Goal: Information Seeking & Learning: Learn about a topic

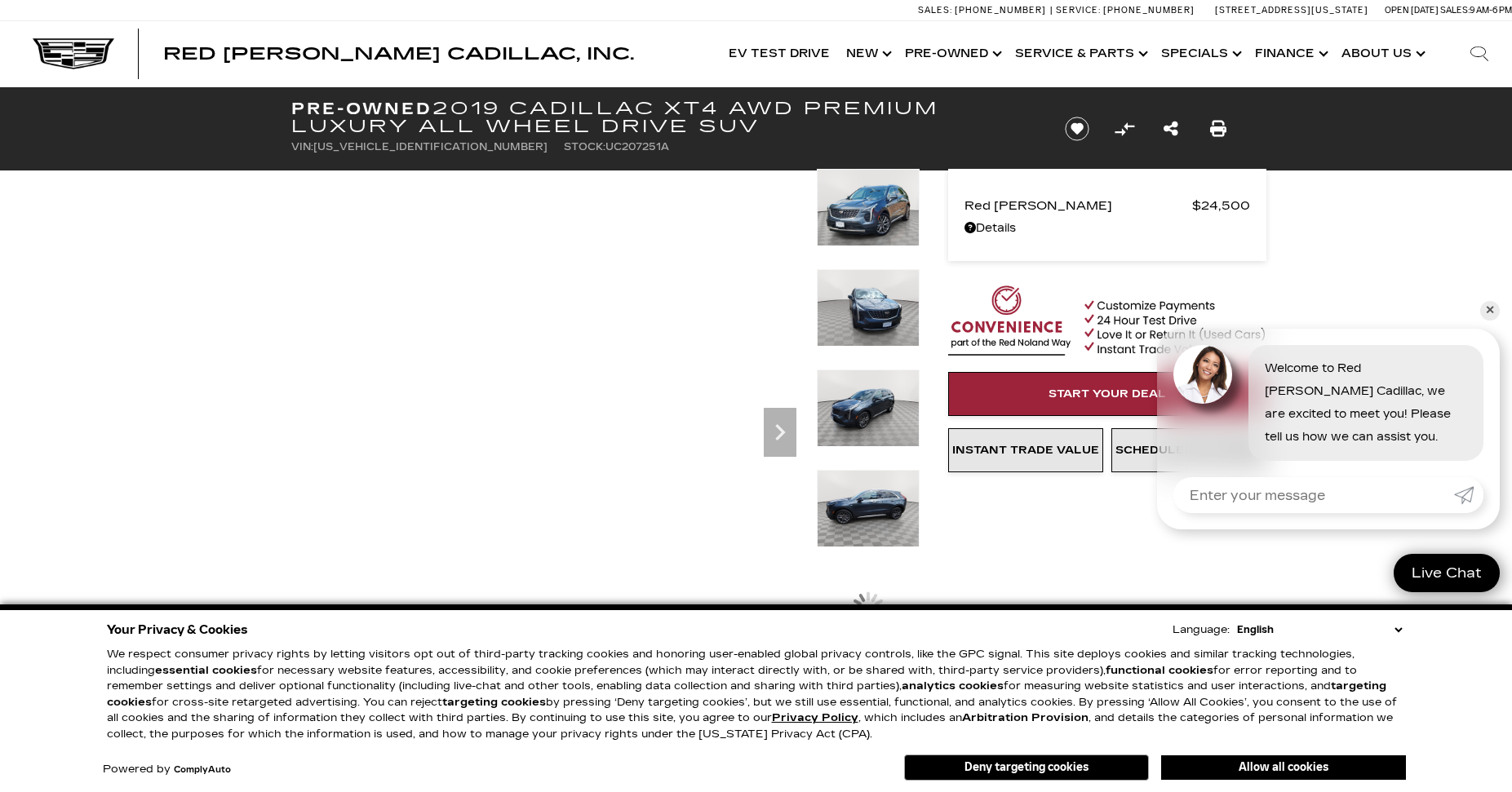
click at [875, 222] on img at bounding box center [868, 207] width 103 height 77
click at [1489, 308] on link "✕" at bounding box center [1489, 310] width 19 height 19
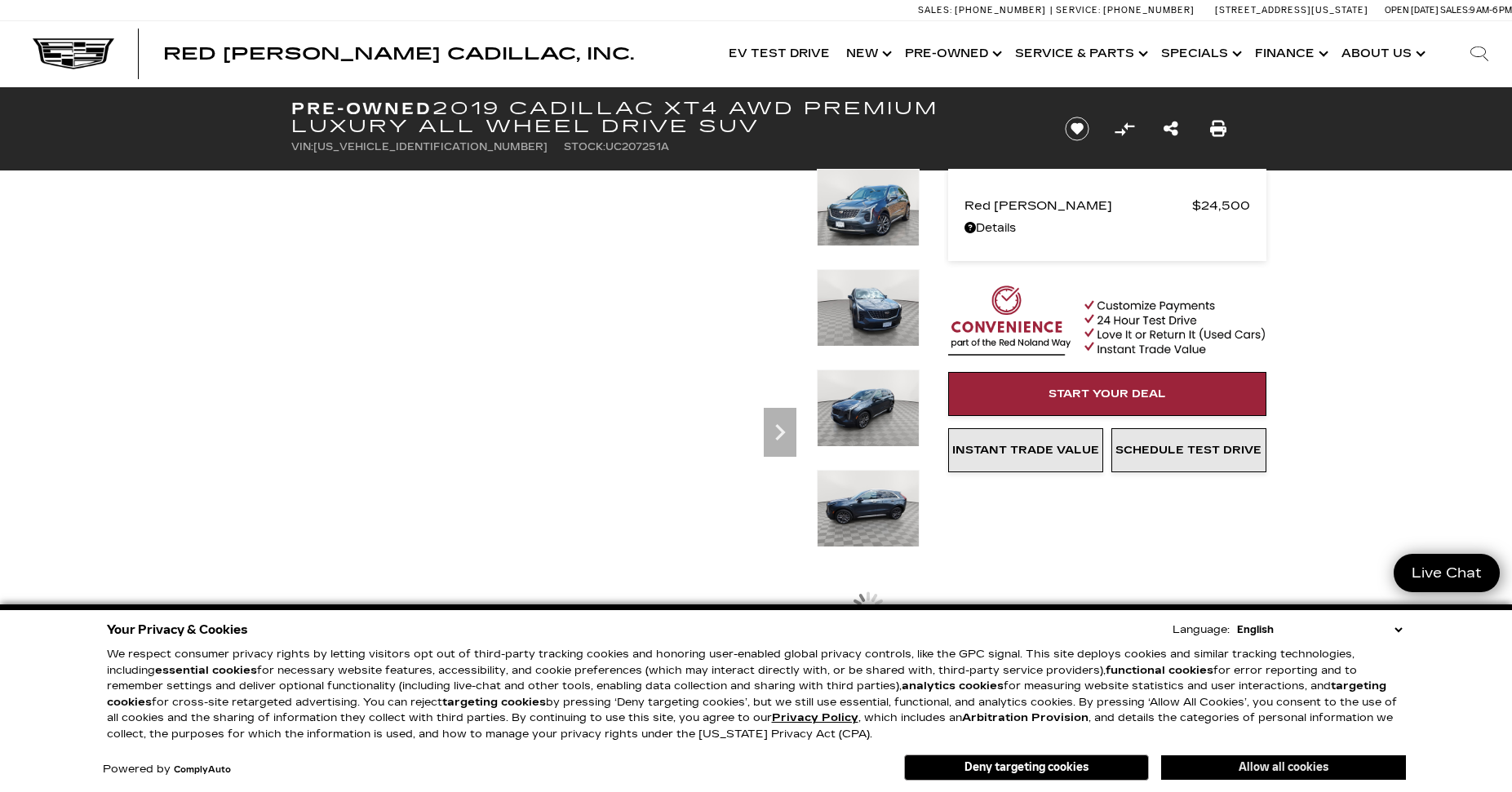
click at [1307, 768] on button "Allow all cookies" at bounding box center [1283, 768] width 245 height 25
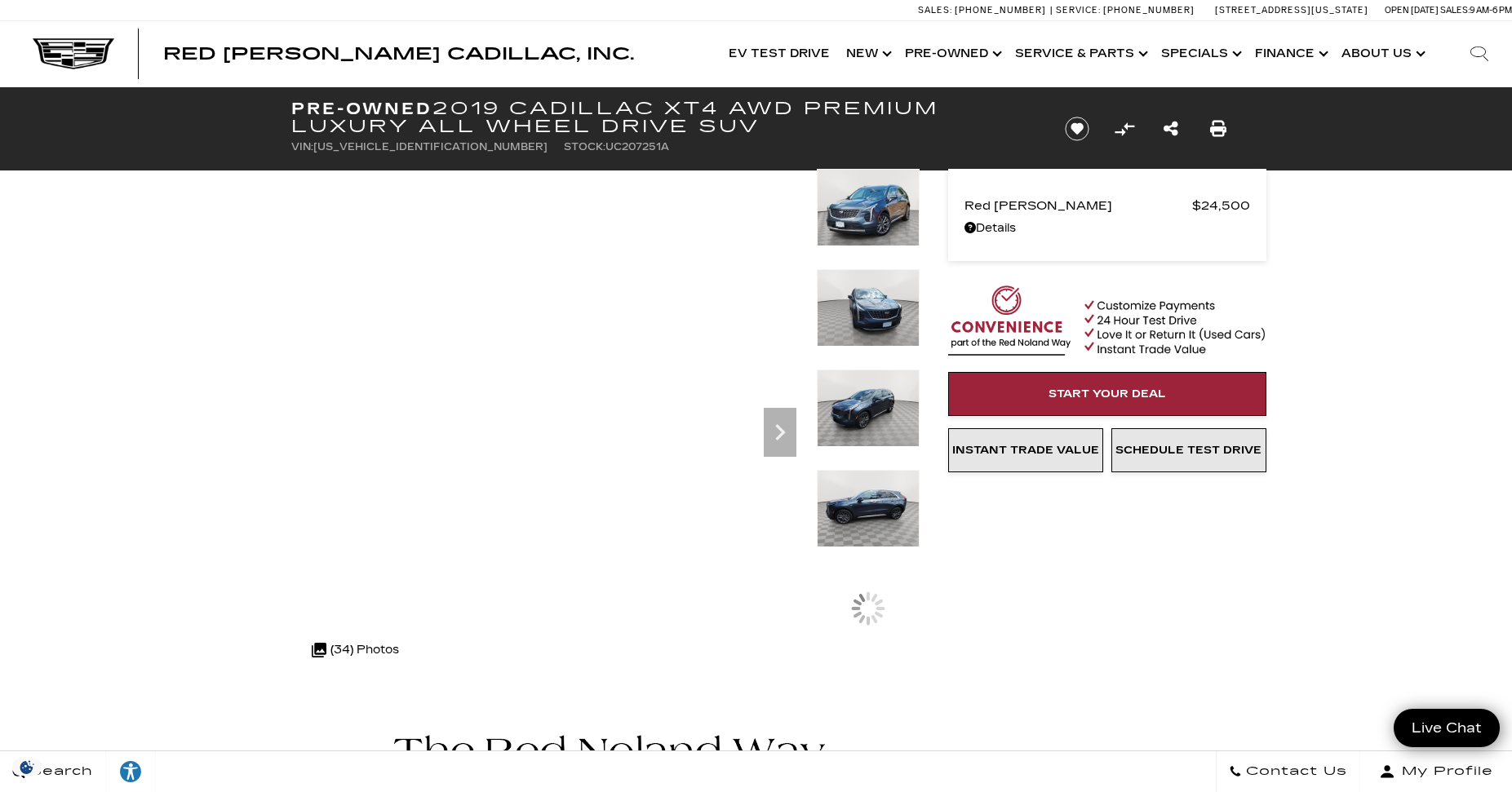
click at [878, 210] on img at bounding box center [868, 207] width 103 height 77
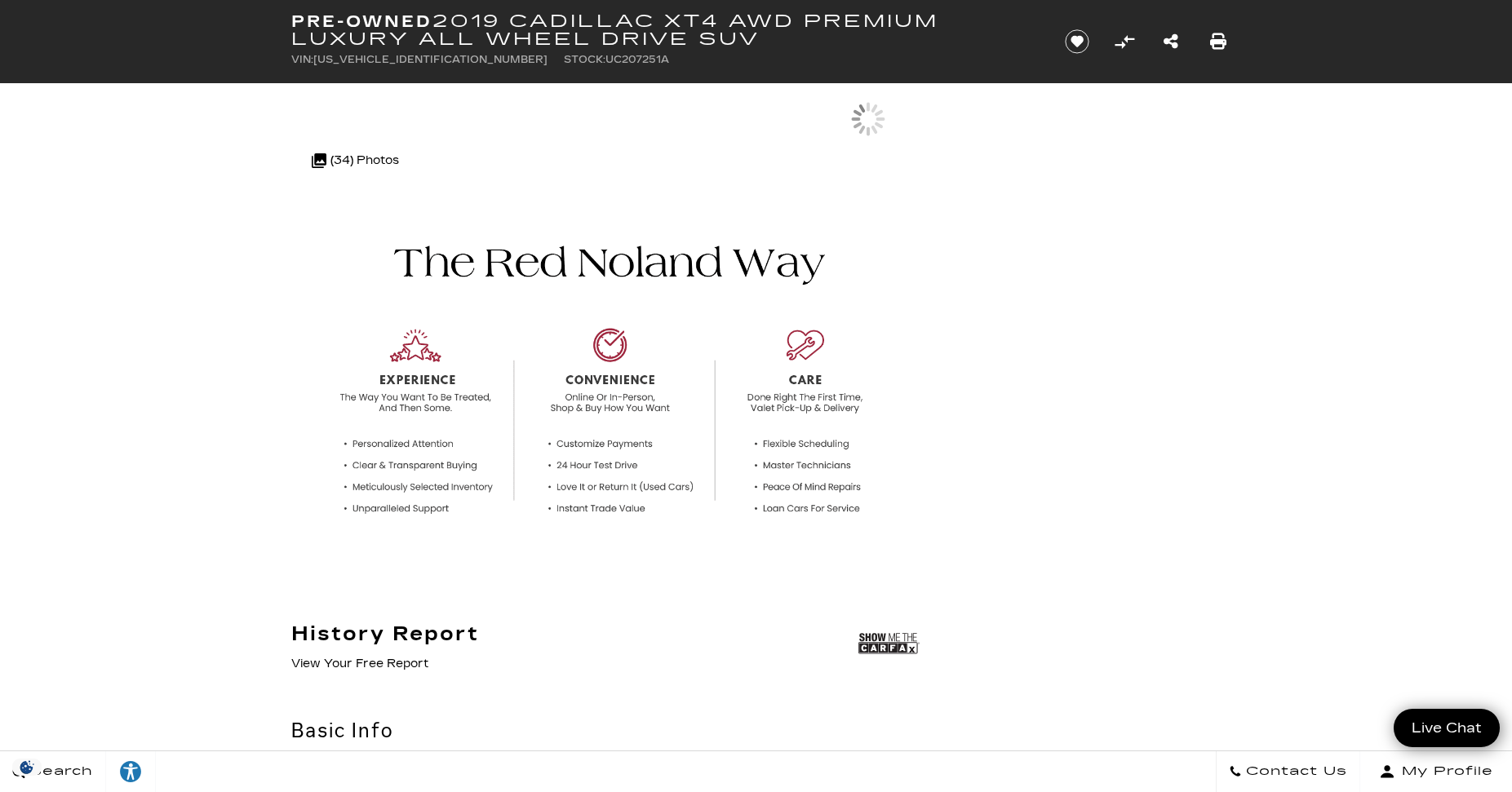
scroll to position [163, 0]
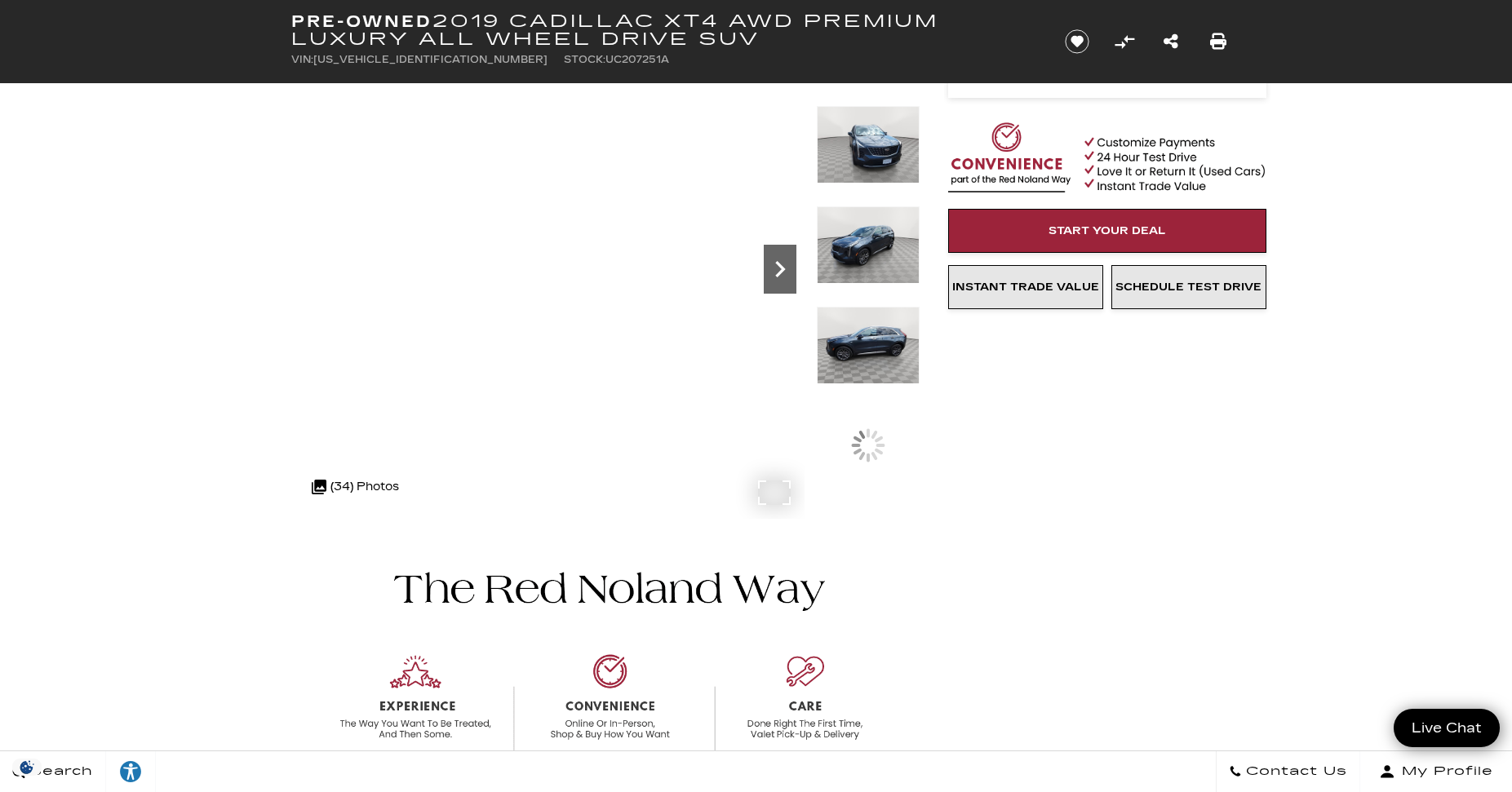
click at [781, 268] on icon "Next" at bounding box center [779, 268] width 10 height 16
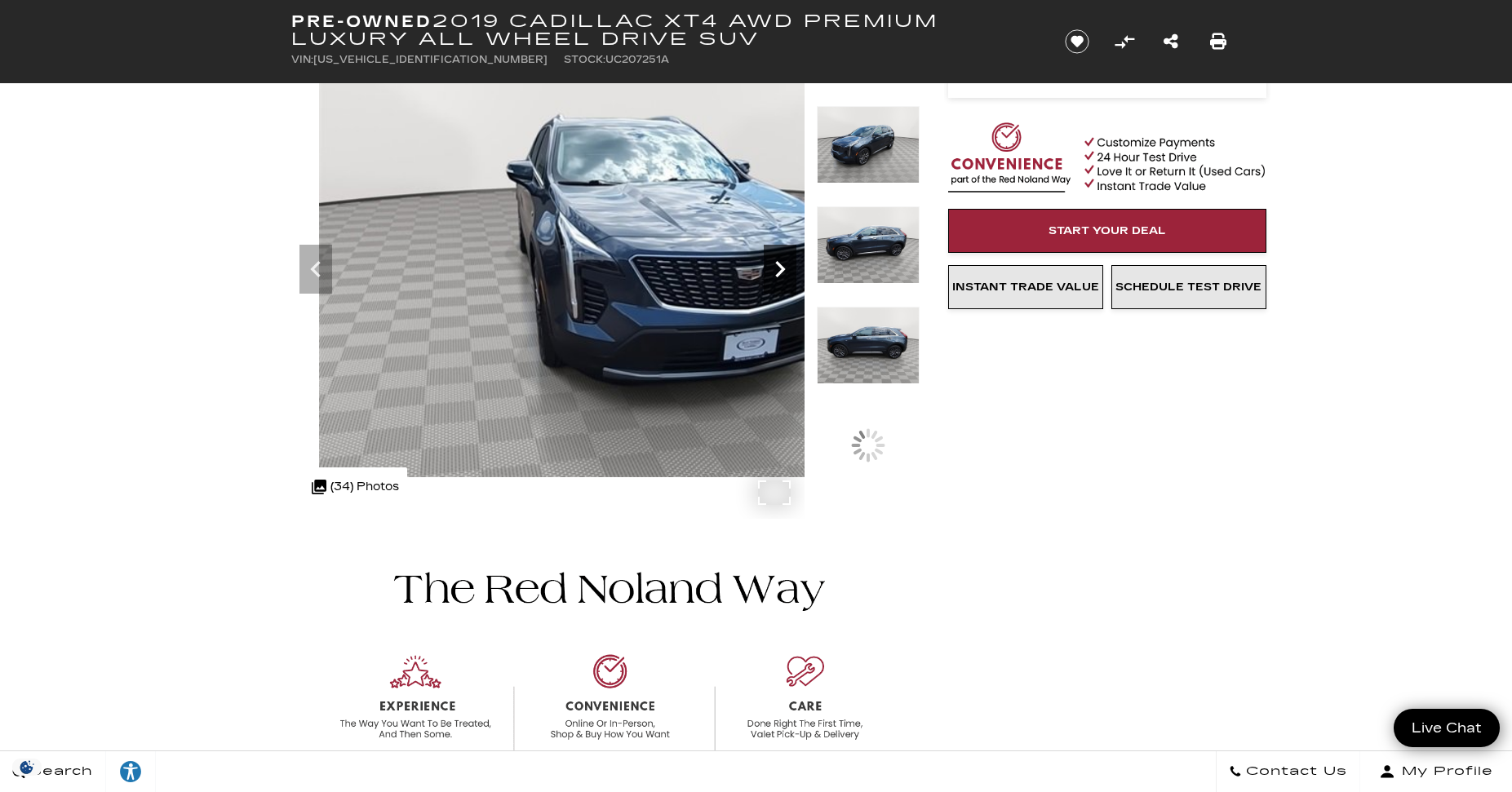
click at [781, 268] on icon "Next" at bounding box center [779, 268] width 10 height 16
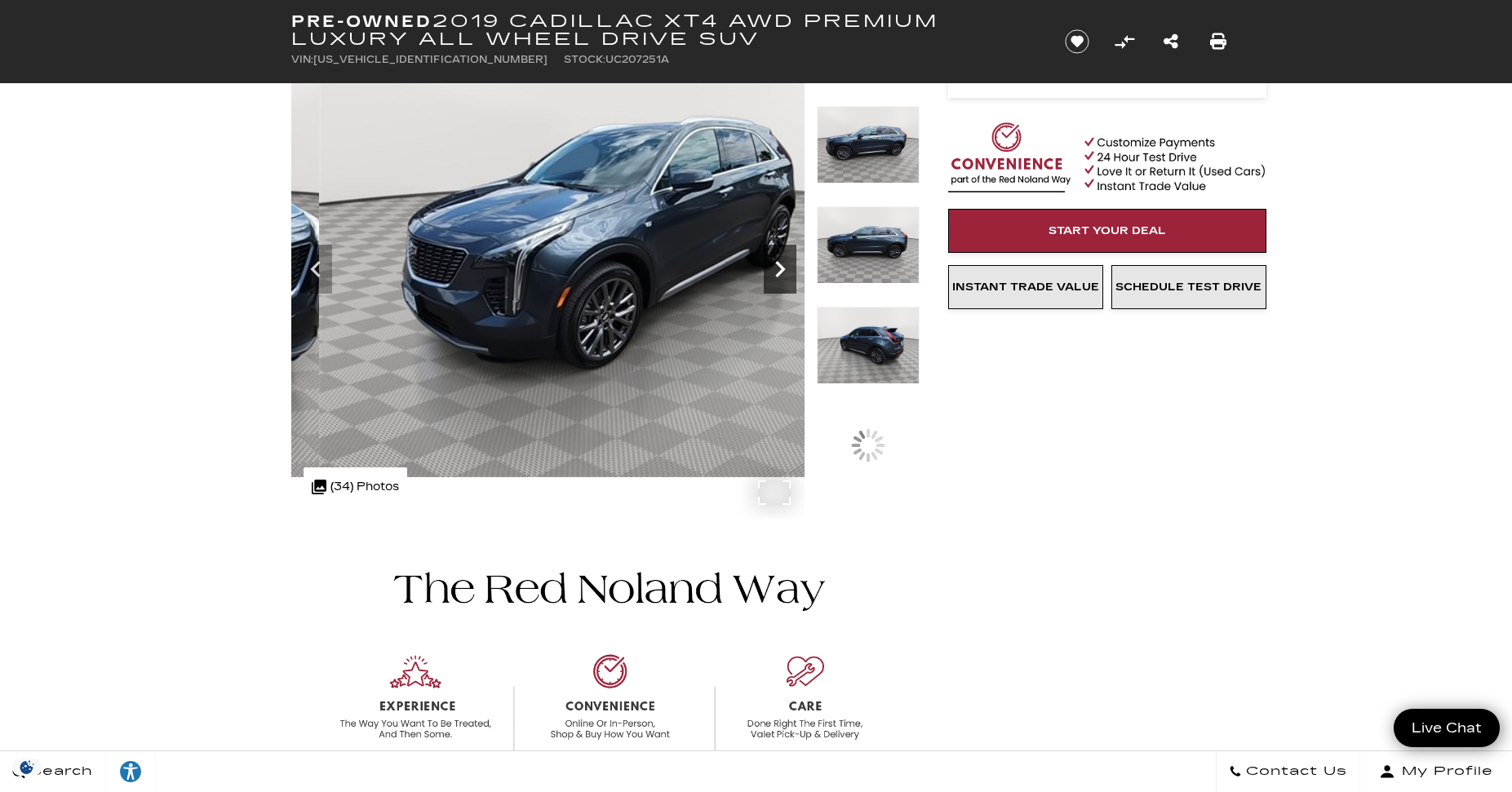
click at [781, 268] on icon "Next" at bounding box center [779, 268] width 10 height 16
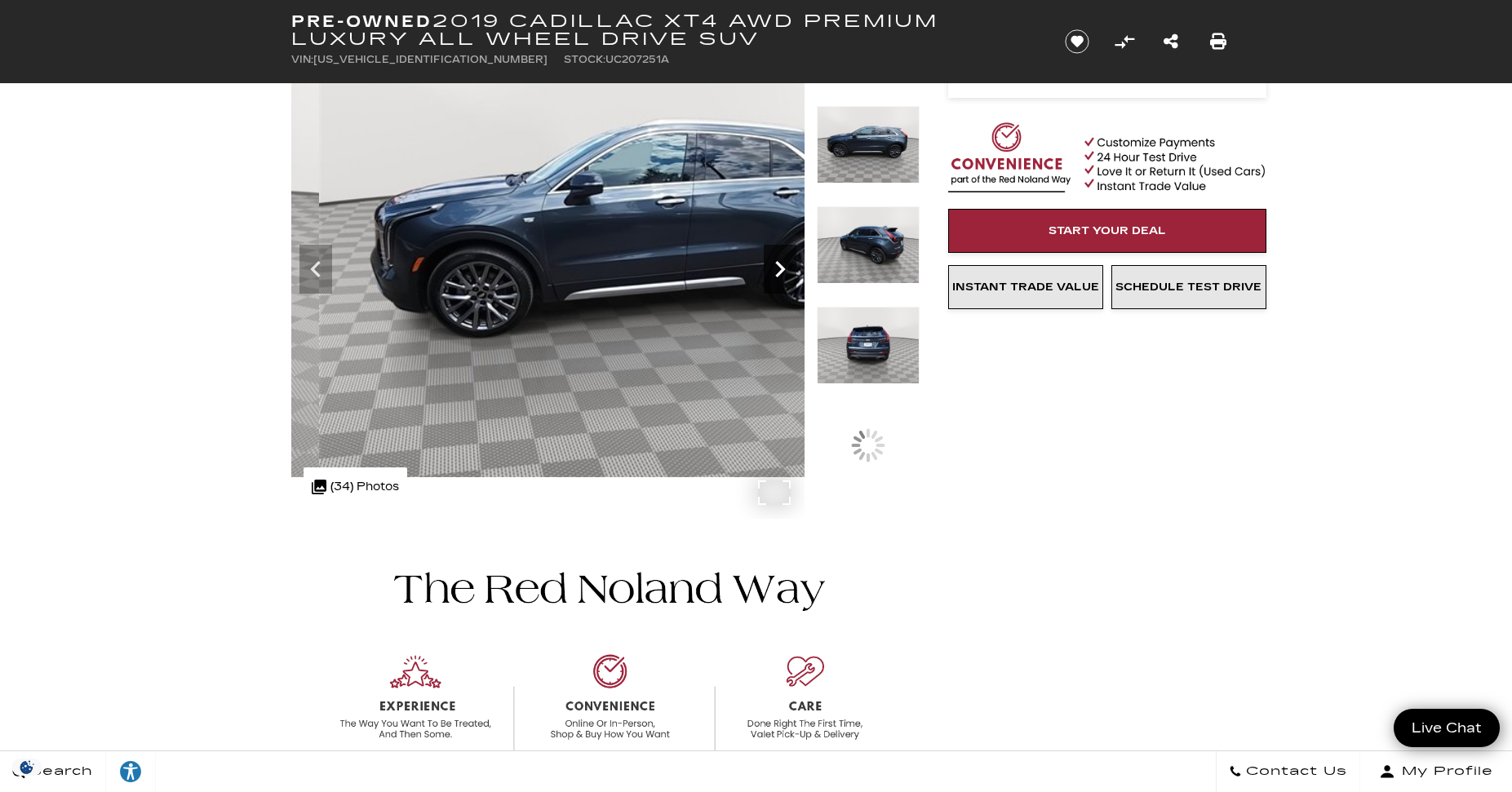
click at [781, 268] on icon "Next" at bounding box center [779, 268] width 10 height 16
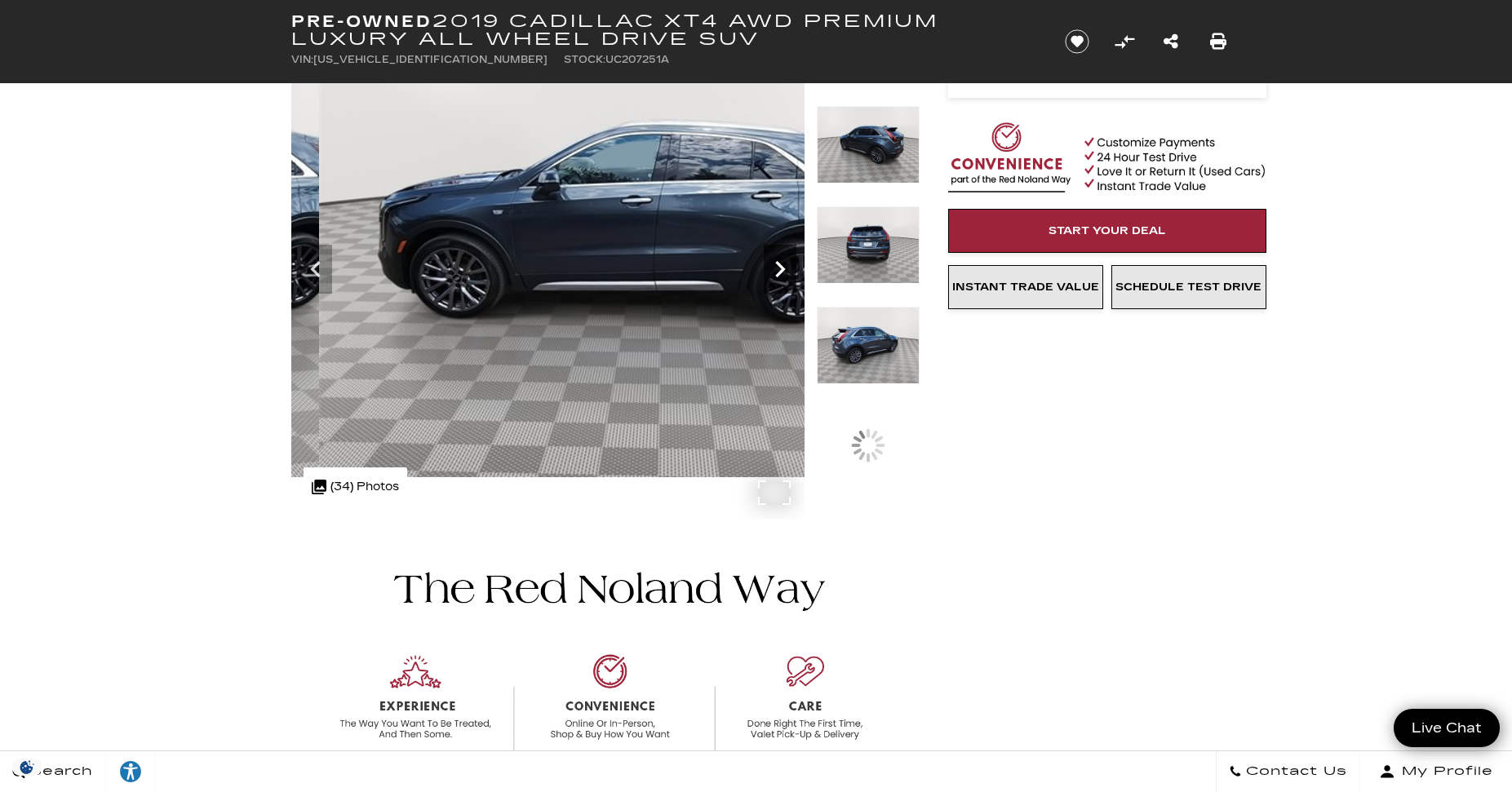
click at [781, 268] on icon "Next" at bounding box center [779, 268] width 10 height 16
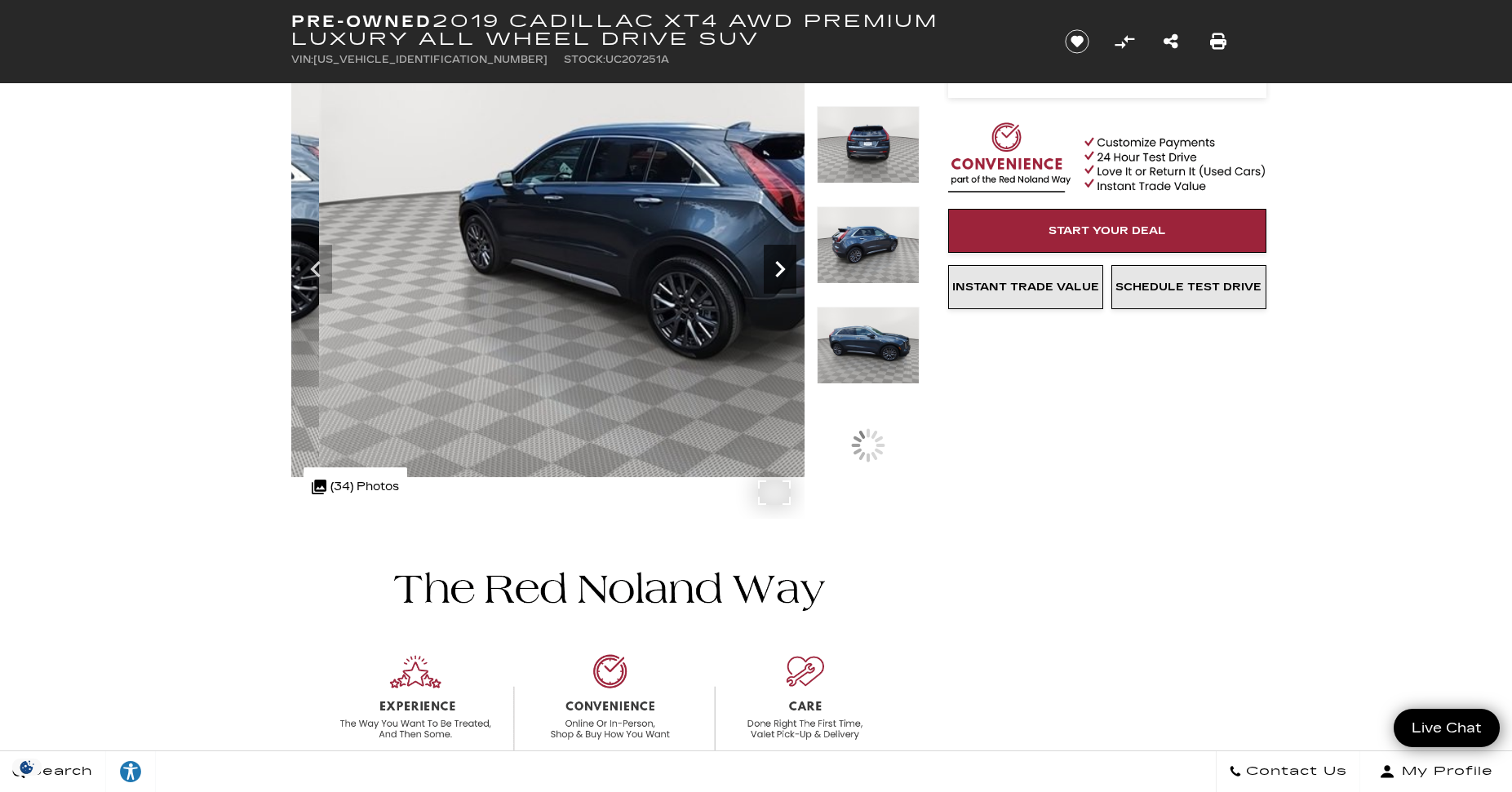
click at [781, 268] on icon "Next" at bounding box center [779, 268] width 10 height 16
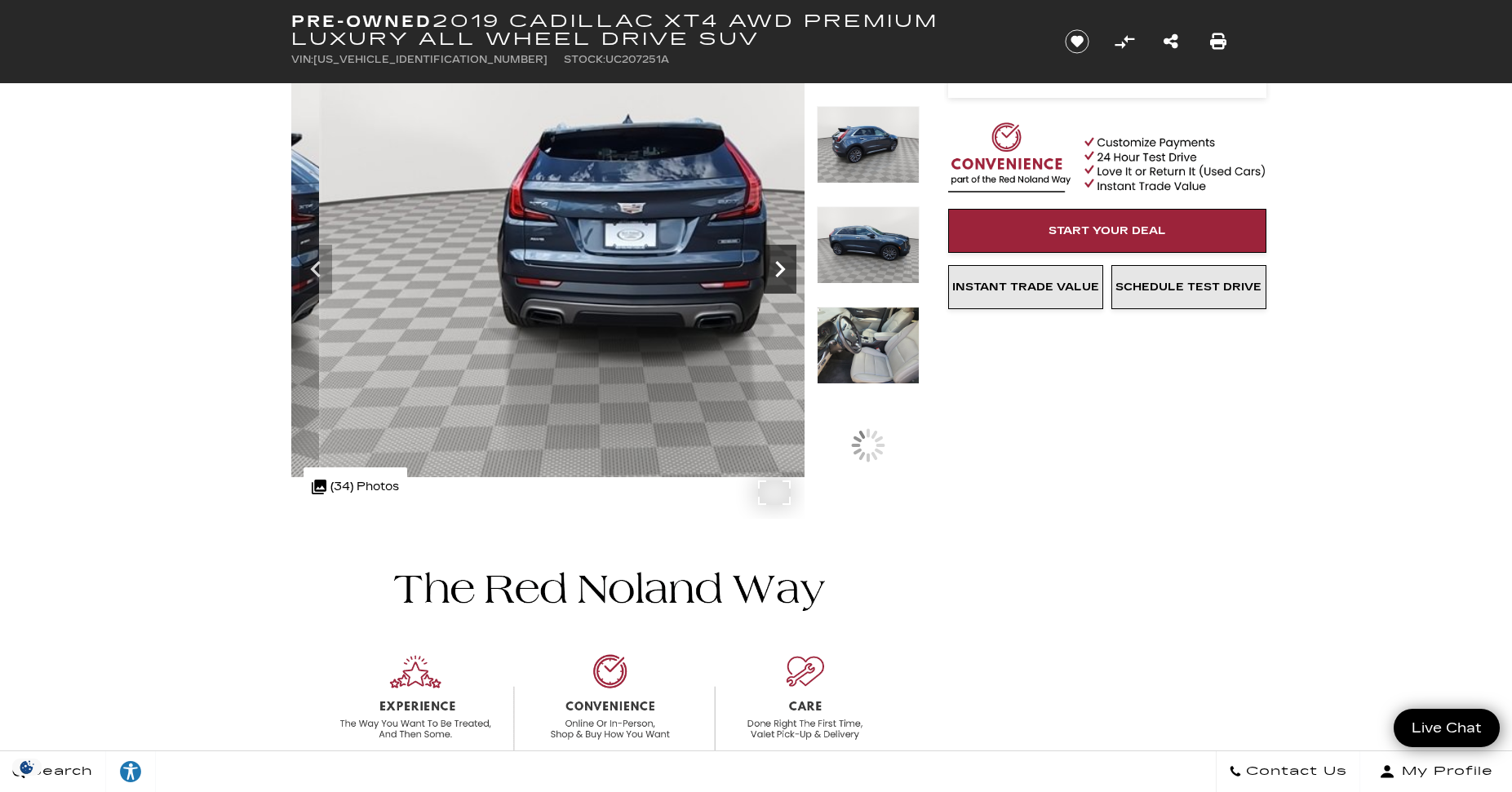
click at [781, 268] on icon "Next" at bounding box center [779, 268] width 10 height 16
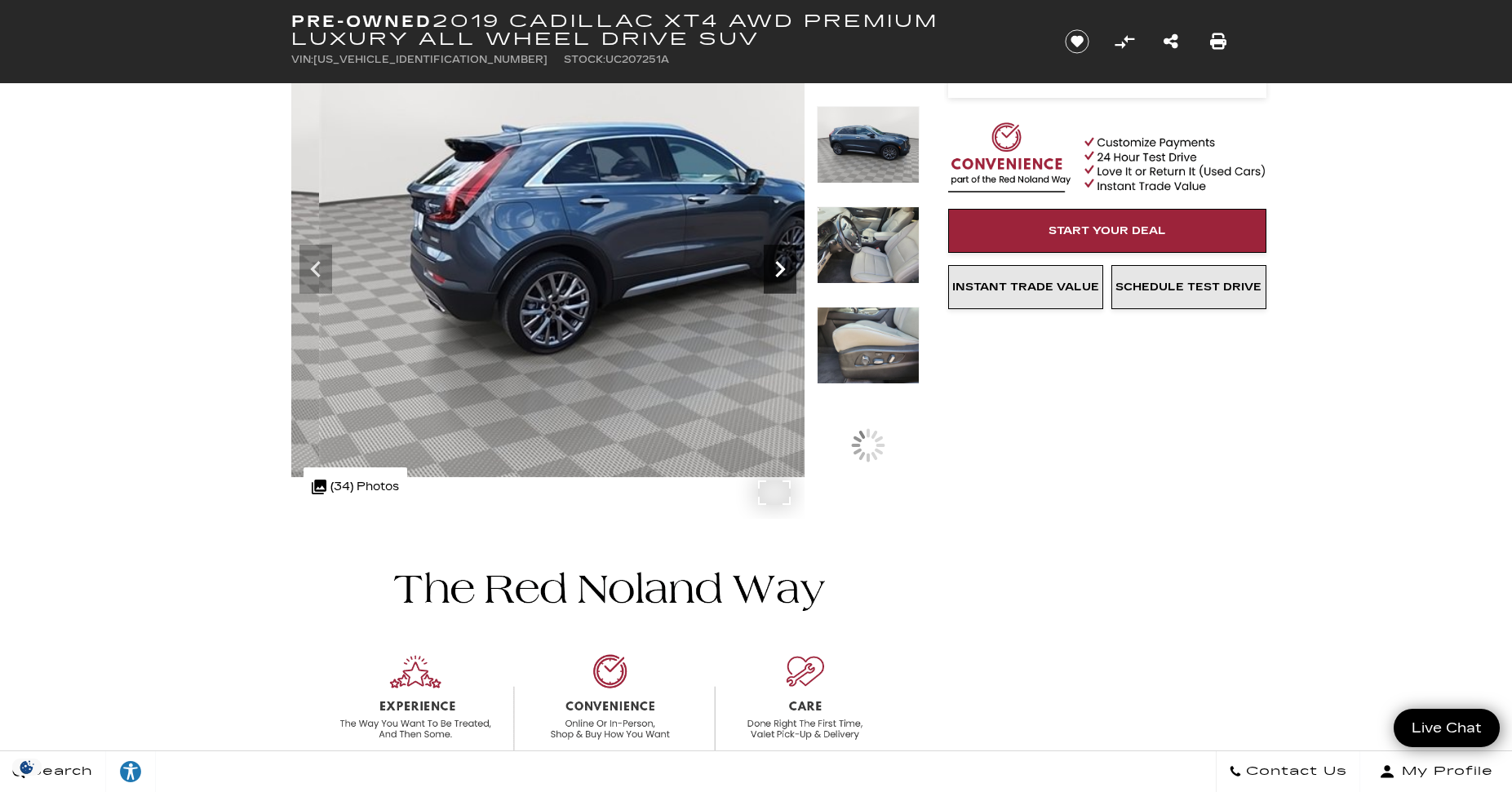
click at [781, 268] on icon "Next" at bounding box center [779, 268] width 10 height 16
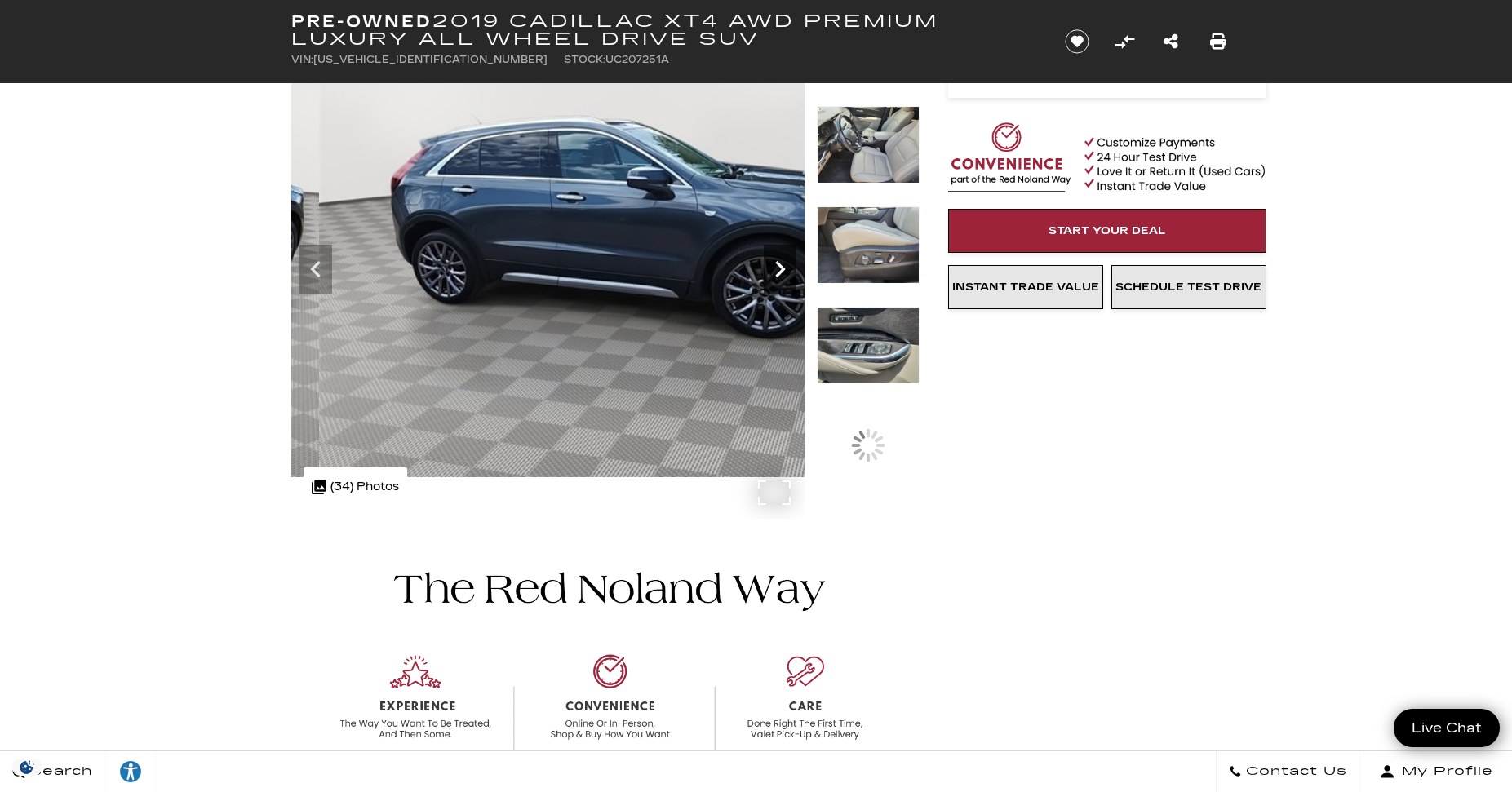
click at [781, 268] on icon "Next" at bounding box center [779, 268] width 10 height 16
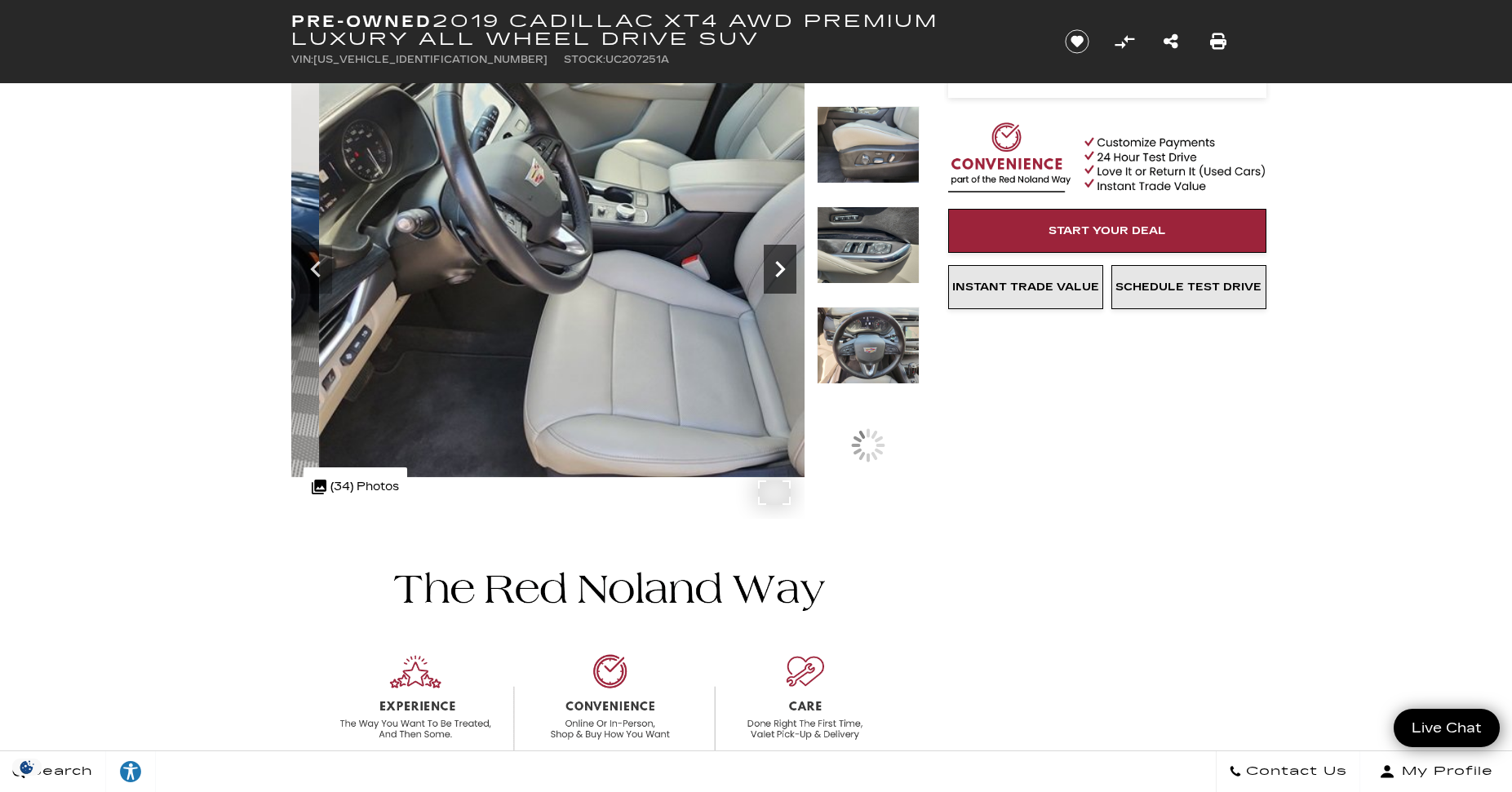
click at [781, 268] on icon "Next" at bounding box center [779, 268] width 10 height 16
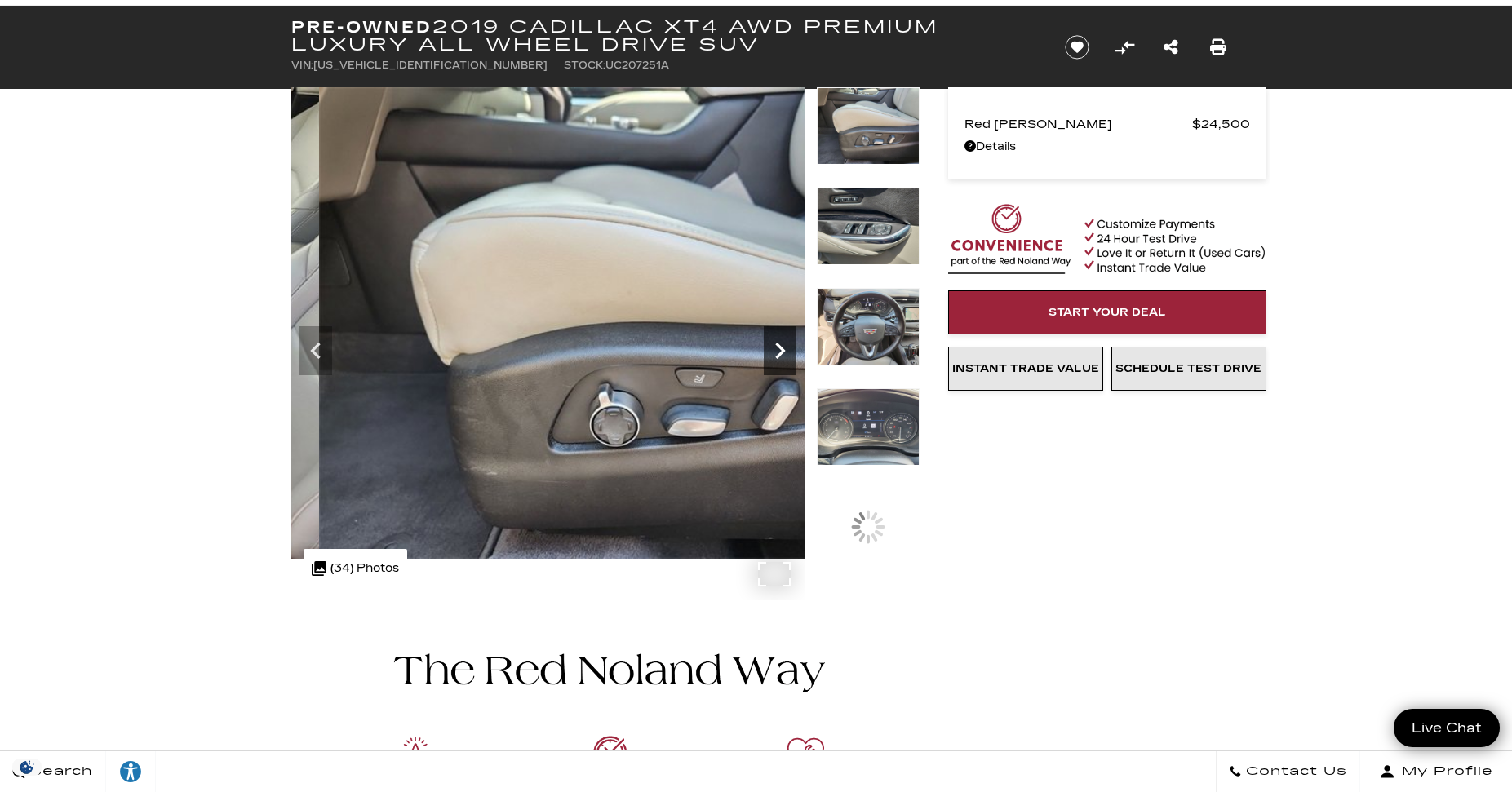
scroll to position [0, 0]
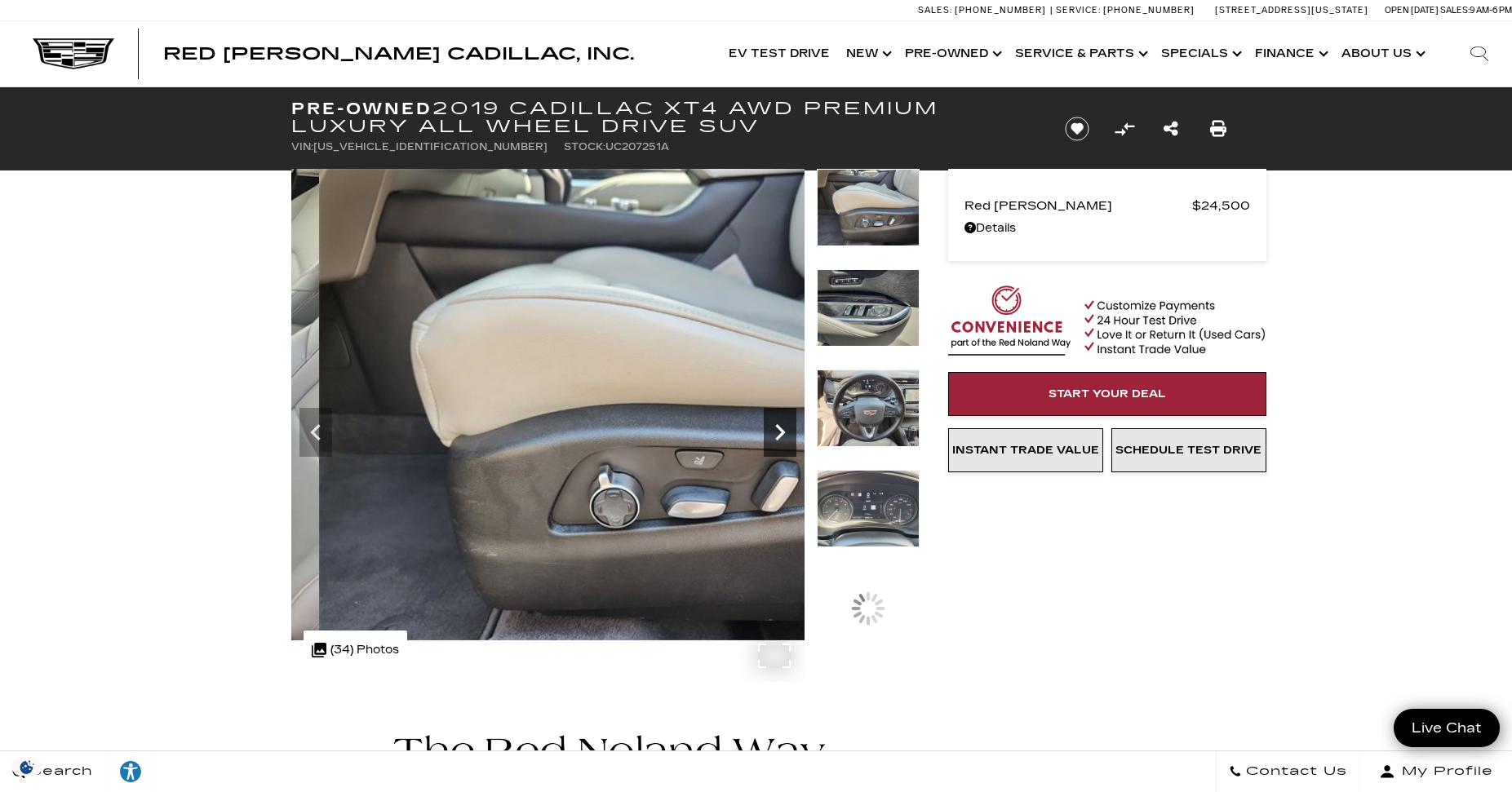
click at [780, 437] on icon "Next" at bounding box center [779, 432] width 10 height 16
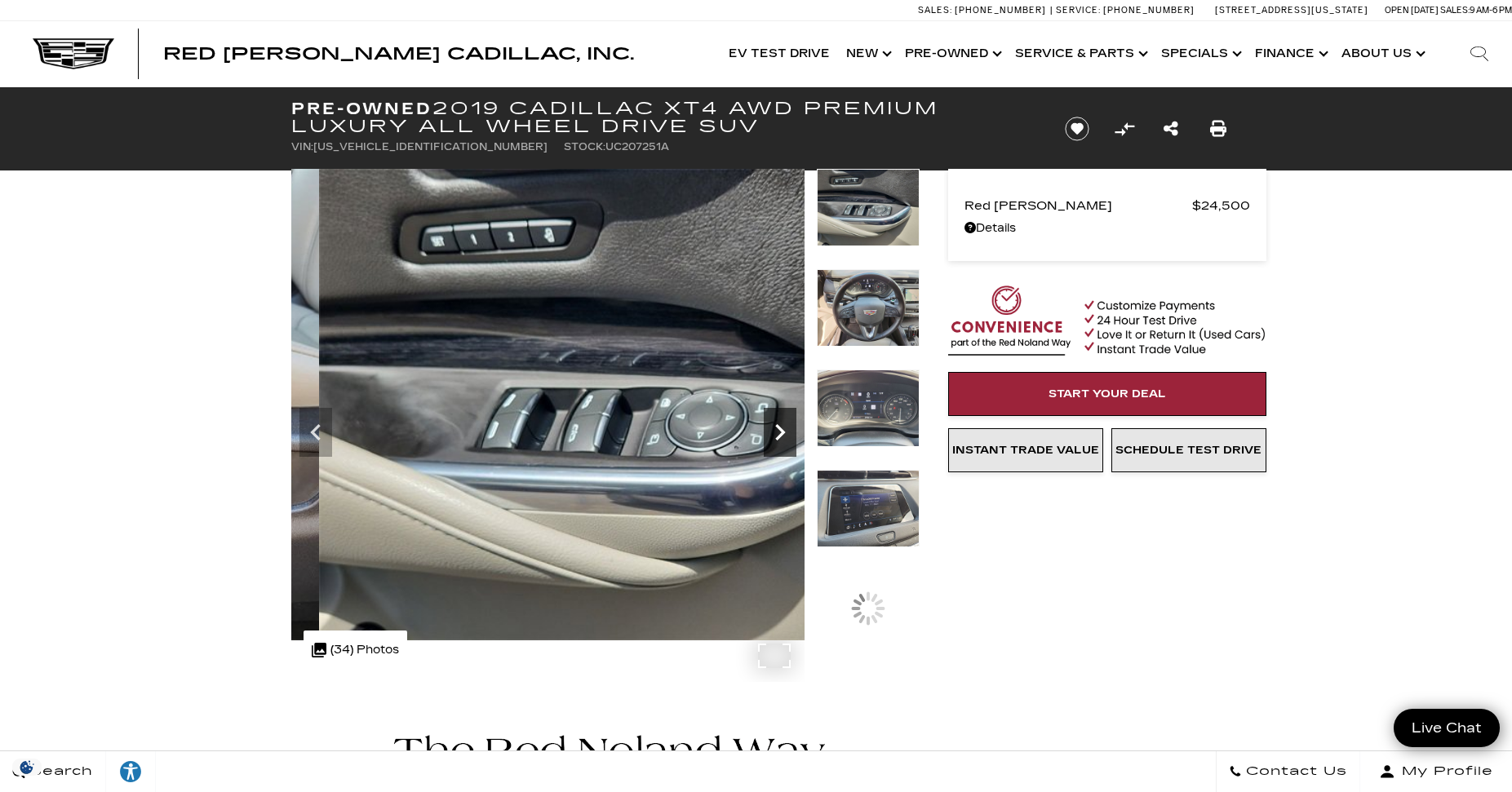
click at [780, 437] on icon "Next" at bounding box center [779, 432] width 10 height 16
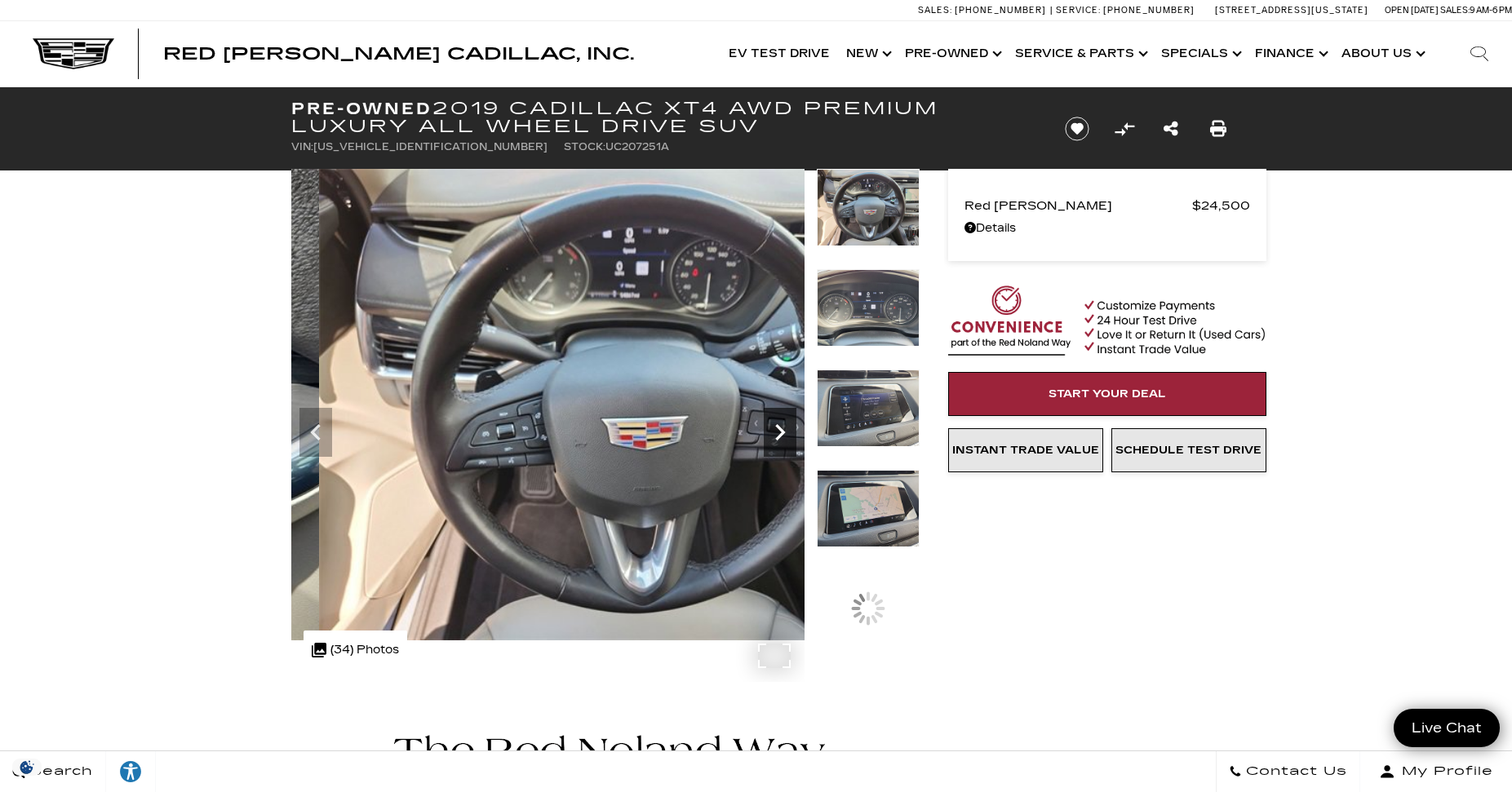
click at [780, 437] on icon "Next" at bounding box center [779, 432] width 10 height 16
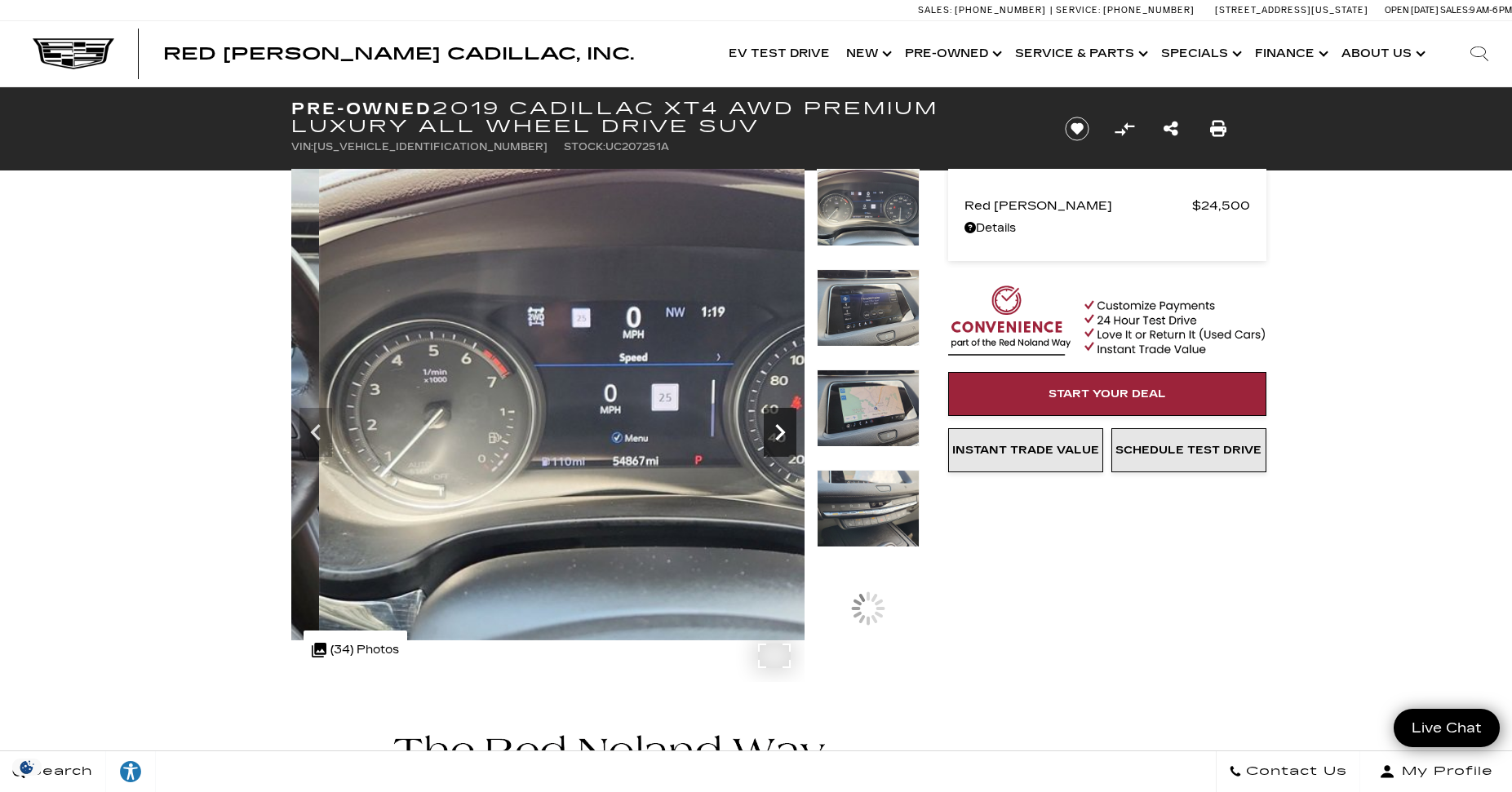
click at [780, 437] on icon "Next" at bounding box center [779, 432] width 10 height 16
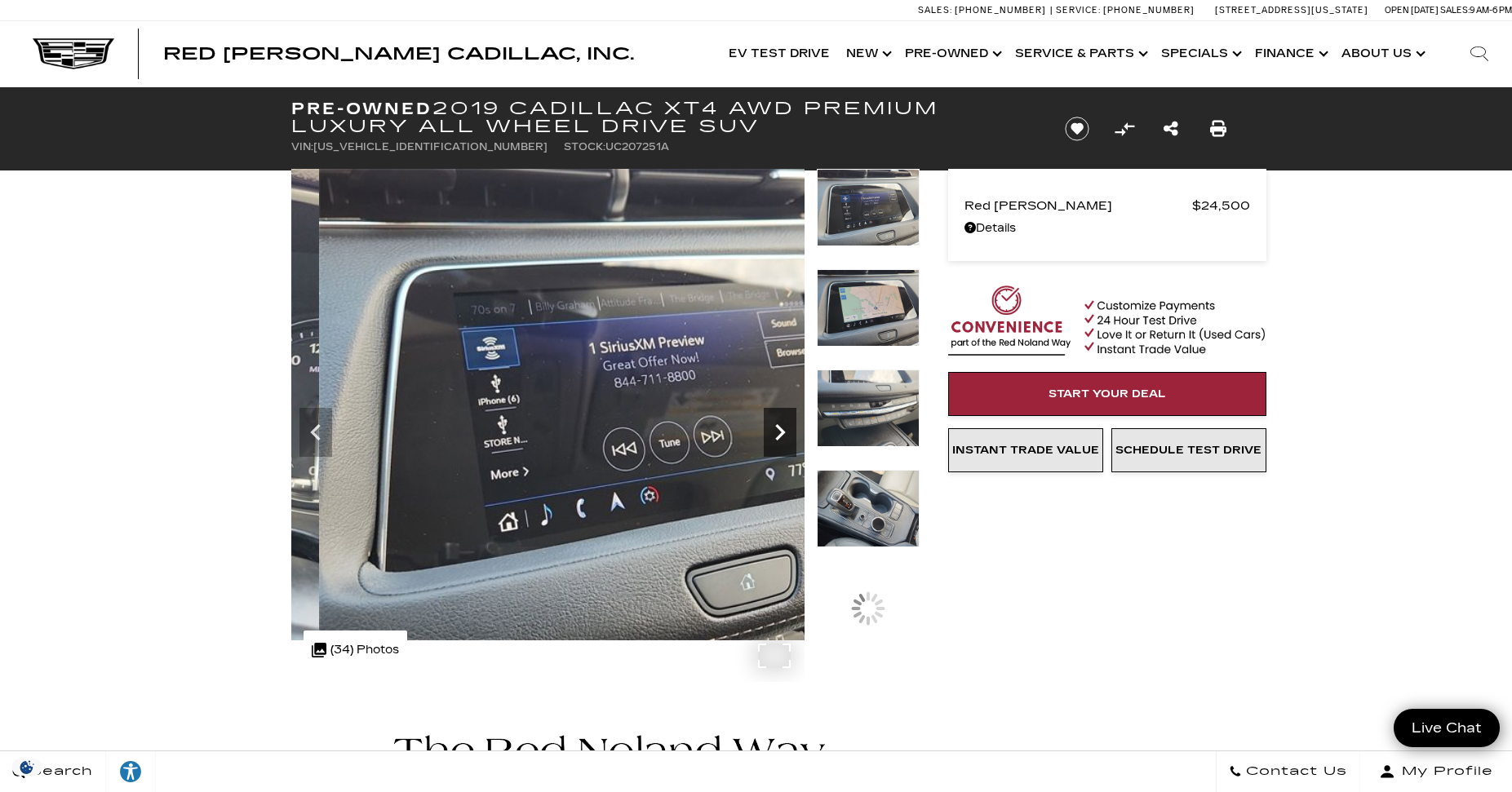
click at [780, 437] on icon "Next" at bounding box center [779, 432] width 10 height 16
